Goal: Navigation & Orientation: Find specific page/section

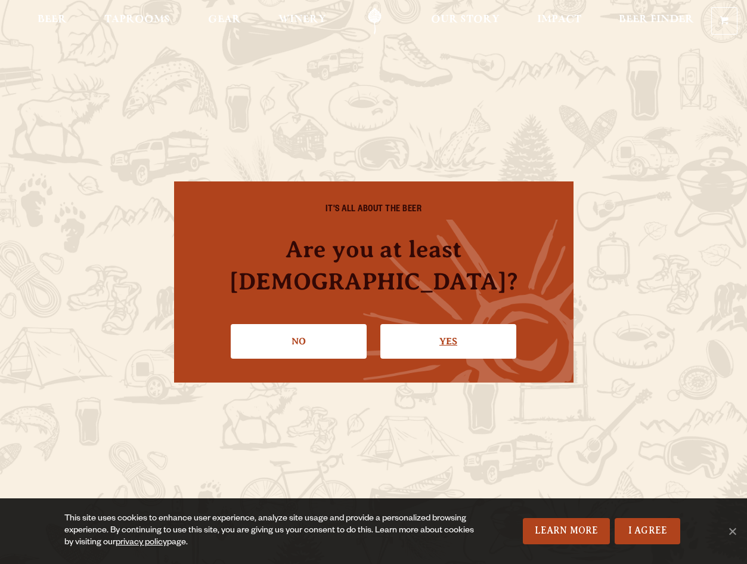
click at [501, 332] on link "Yes" at bounding box center [449, 341] width 136 height 35
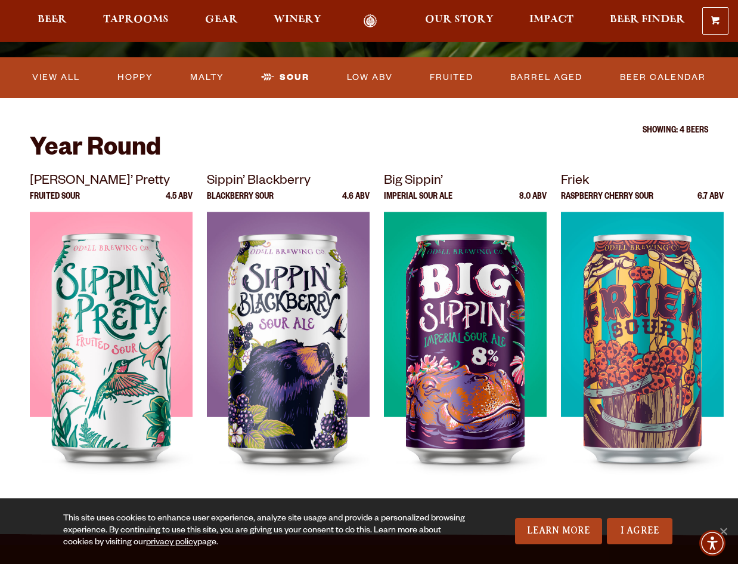
scroll to position [358, 0]
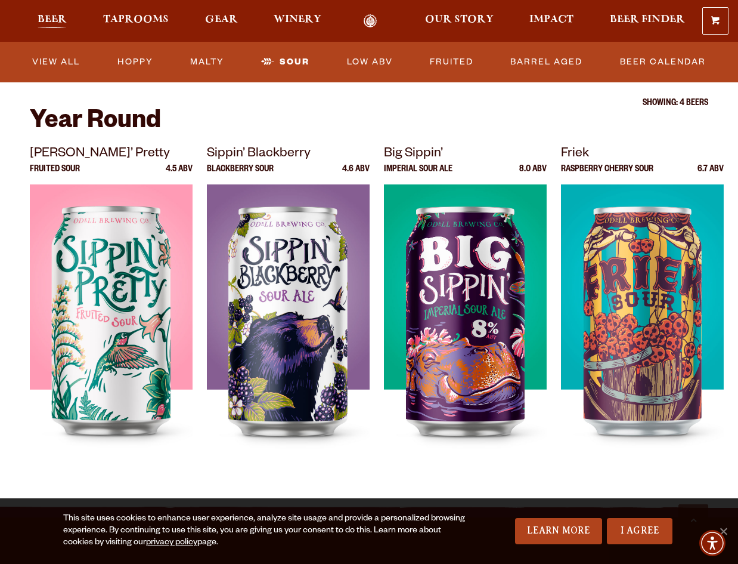
click at [49, 18] on span "Beer" at bounding box center [52, 20] width 29 height 10
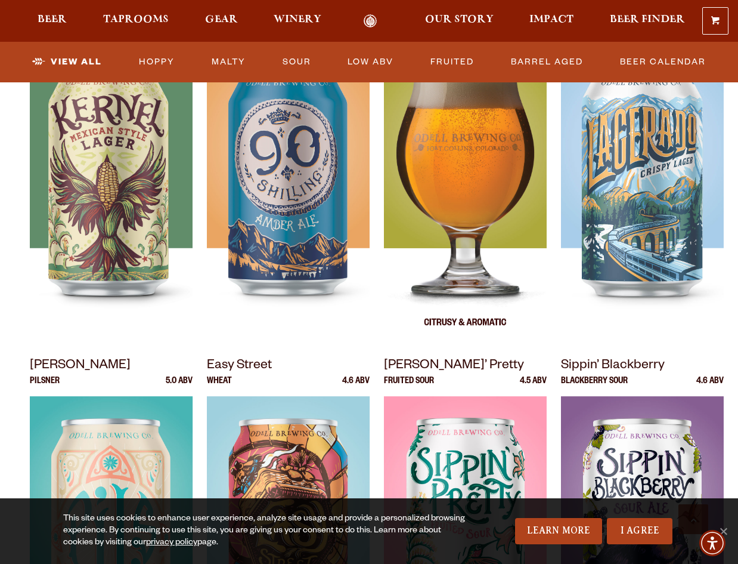
scroll to position [1049, 0]
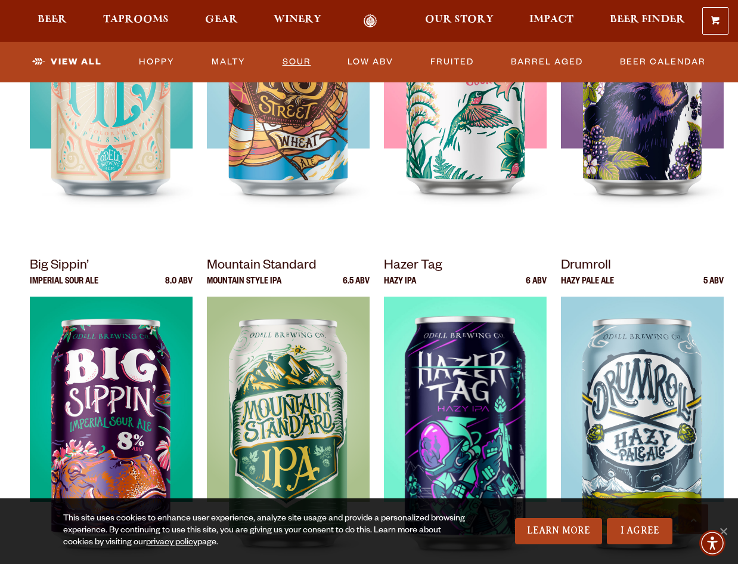
click at [310, 54] on link "Sour" at bounding box center [297, 61] width 38 height 27
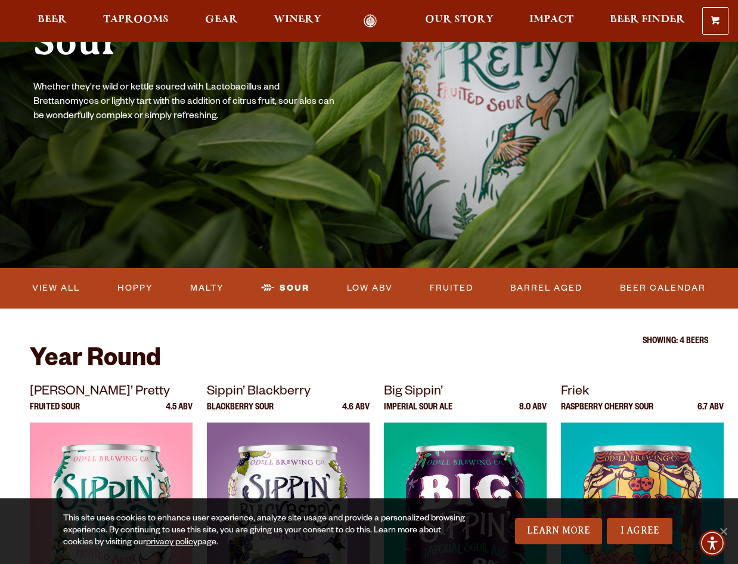
scroll to position [119, 0]
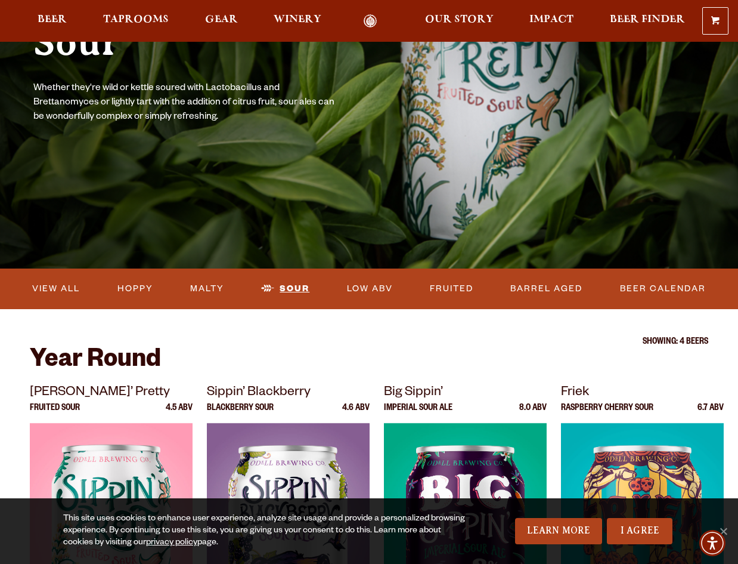
click at [274, 283] on link "Sour" at bounding box center [286, 288] width 58 height 27
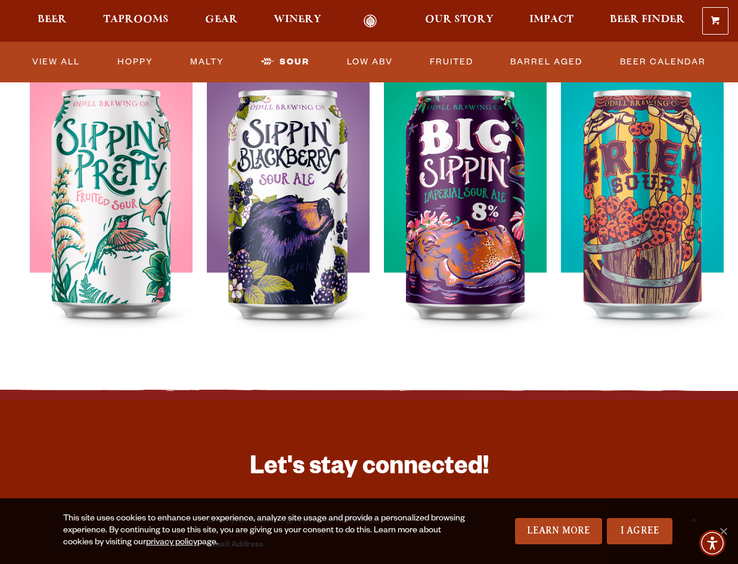
scroll to position [477, 0]
